Goal: Obtain resource: Obtain resource

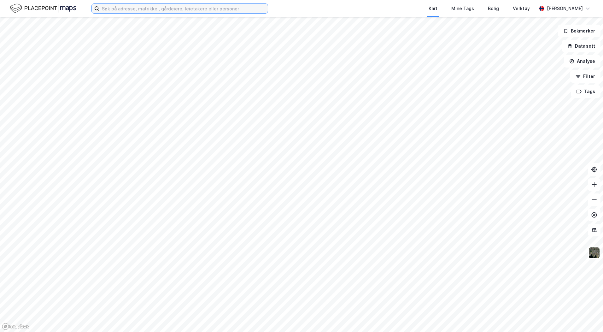
click at [143, 9] on input at bounding box center [183, 8] width 168 height 9
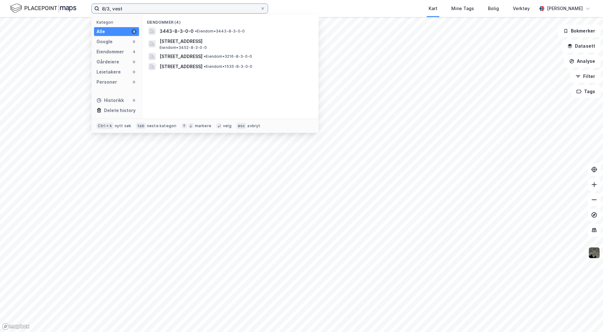
drag, startPoint x: 109, startPoint y: 8, endPoint x: 87, endPoint y: 8, distance: 21.8
click at [87, 8] on div "8/3, vest Kategori Alle 4 Google 0 Eiendommer 4 Gårdeiere 0 Leietakere 0 Person…" at bounding box center [301, 8] width 603 height 17
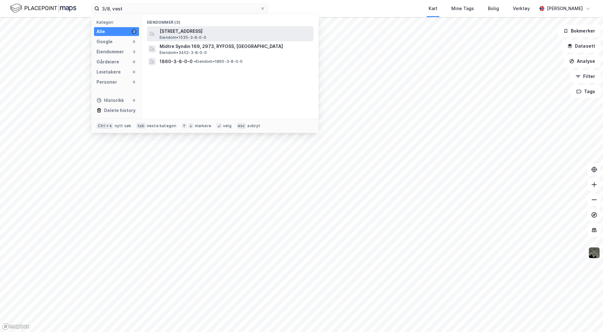
click at [178, 34] on span "[STREET_ADDRESS]" at bounding box center [235, 31] width 151 height 8
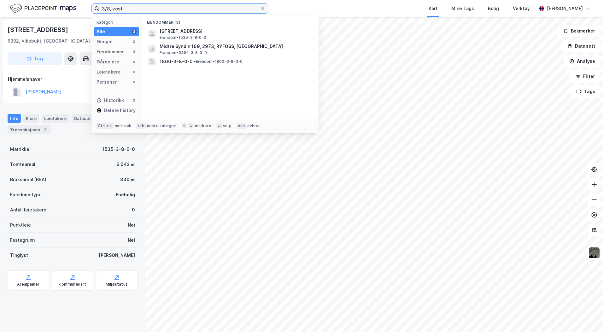
click at [123, 7] on input "3/8, vest" at bounding box center [179, 8] width 161 height 9
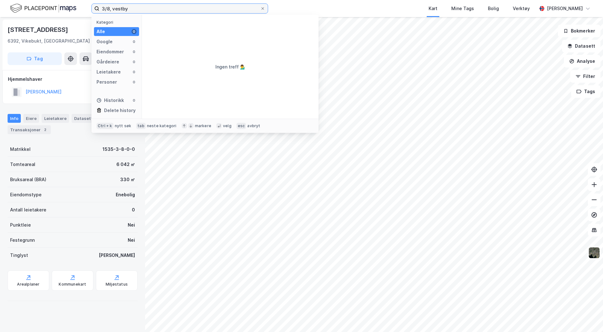
drag, startPoint x: 110, startPoint y: 9, endPoint x: 88, endPoint y: 9, distance: 21.8
click at [88, 9] on div "3/8, vestby Kategori Alle 0 Google 0 Eiendommer 0 Gårdeiere 0 Leietakere 0 Pers…" at bounding box center [301, 8] width 603 height 17
type input "8/595, [GEOGRAPHIC_DATA]"
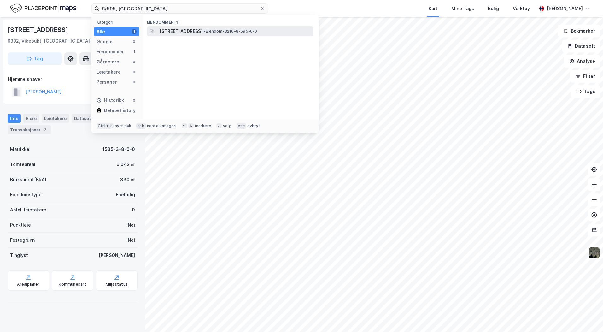
click at [202, 31] on span "[STREET_ADDRESS]" at bounding box center [181, 31] width 43 height 8
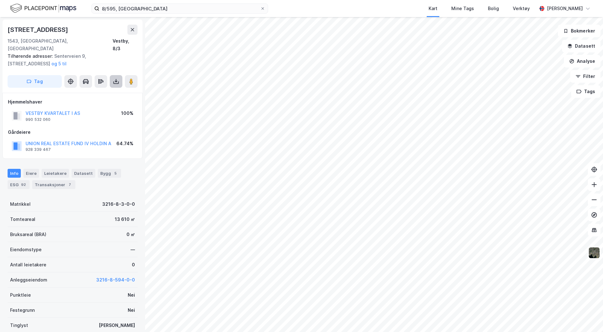
click at [112, 75] on button at bounding box center [116, 81] width 13 height 13
click at [90, 91] on div "Last ned grunnbok" at bounding box center [85, 93] width 37 height 5
click at [568, 43] on button "Datasett" at bounding box center [581, 46] width 38 height 13
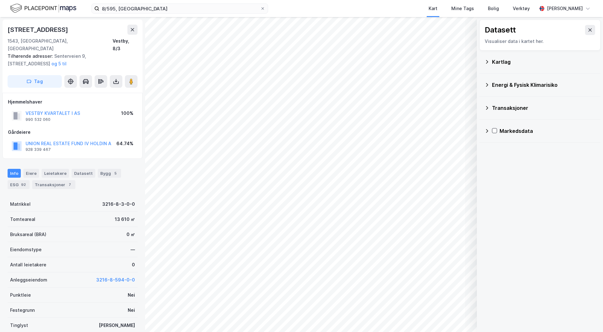
click at [494, 57] on div "Kartlag" at bounding box center [539, 61] width 111 height 15
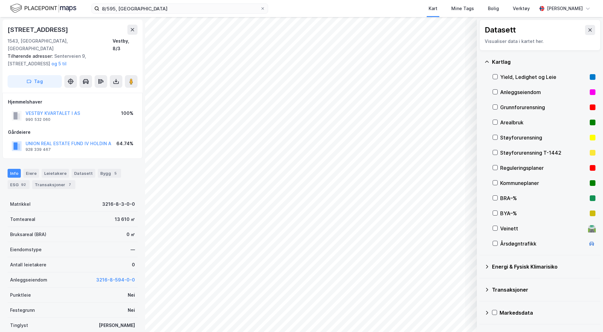
click at [505, 167] on div "Reguleringsplaner" at bounding box center [543, 168] width 87 height 8
